Goal: Information Seeking & Learning: Learn about a topic

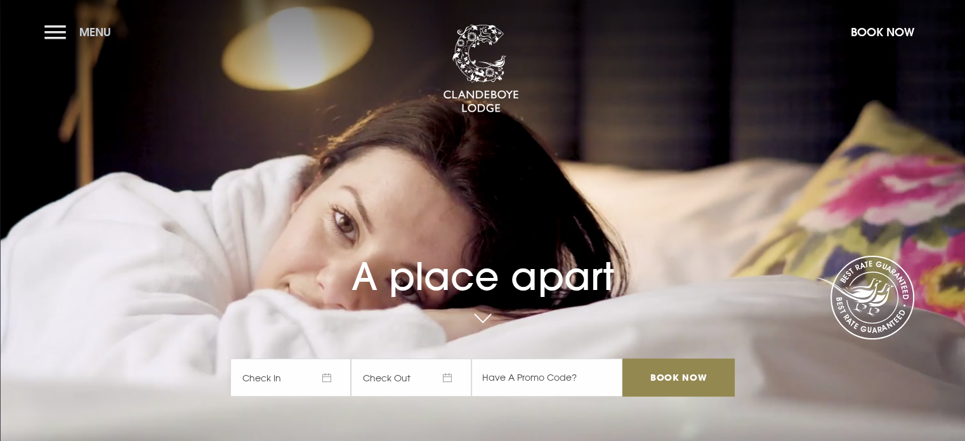
click at [53, 30] on button "Menu" at bounding box center [80, 31] width 73 height 27
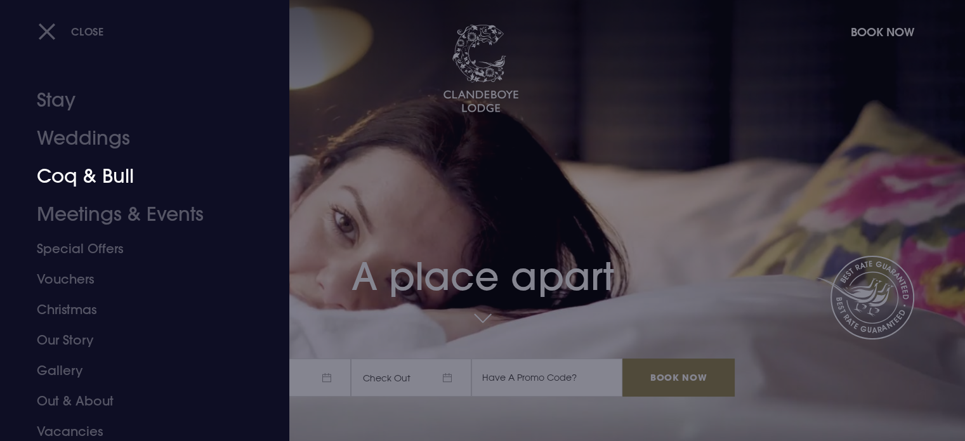
click at [79, 177] on link "Coq & Bull" at bounding box center [137, 176] width 201 height 38
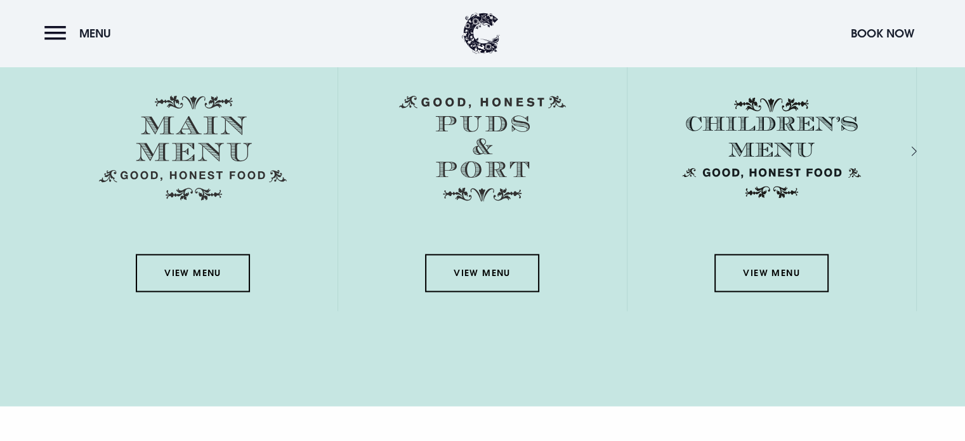
scroll to position [1904, 0]
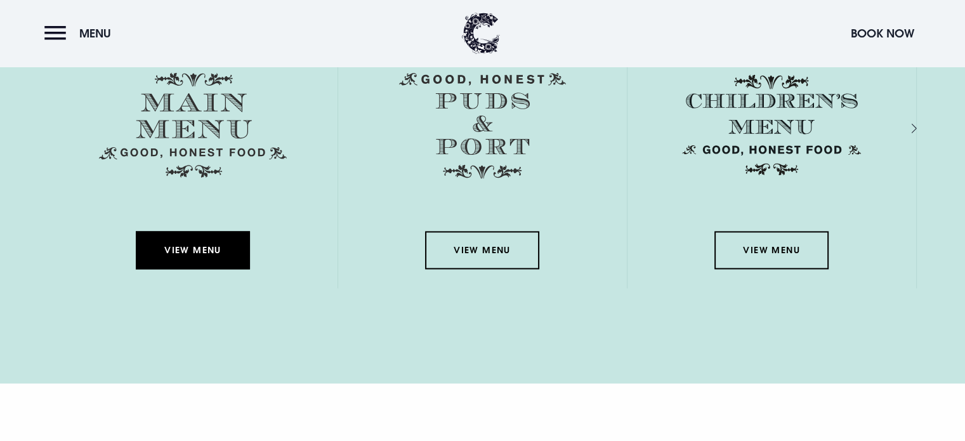
click at [202, 247] on link "View Menu" at bounding box center [193, 250] width 114 height 38
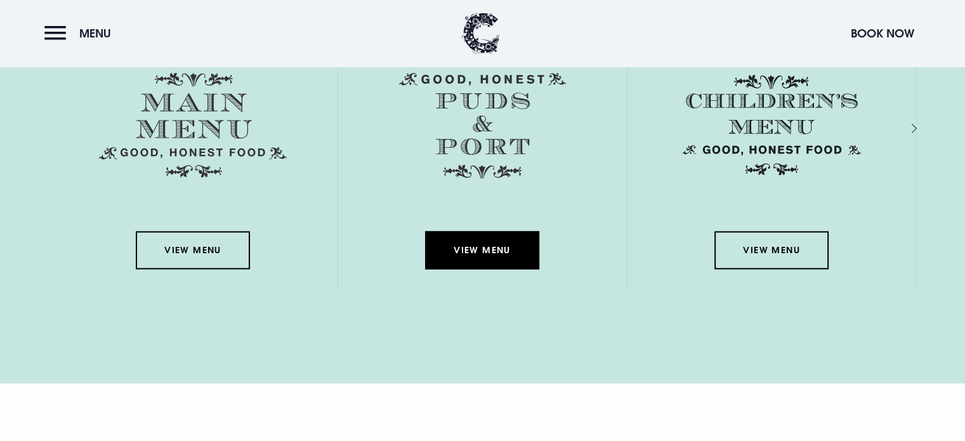
click at [507, 253] on link "View Menu" at bounding box center [482, 250] width 114 height 38
